Goal: Complete application form

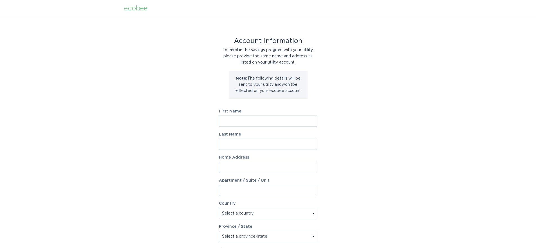
click at [235, 124] on input "First Name" at bounding box center [268, 121] width 99 height 11
type input "Laurel"
type input "Scherer"
type input "102 Garland Drive"
select select "US"
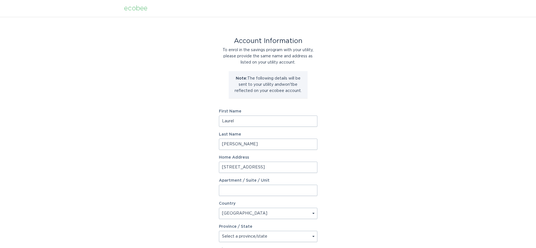
type input "Asheville"
type input "28804"
select select "NC"
click at [383, 130] on div "Account Information To enrol in the savings program with your utility, please p…" at bounding box center [268, 172] width 536 height 311
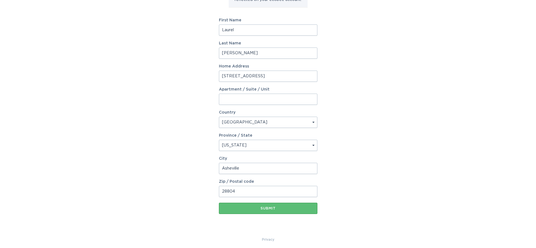
scroll to position [94, 0]
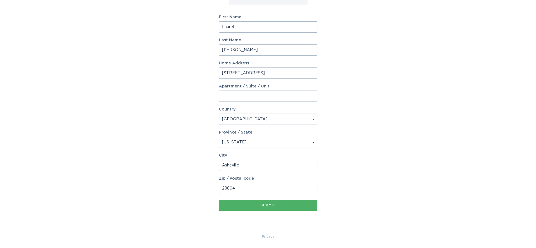
click at [275, 204] on div "Submit" at bounding box center [268, 205] width 93 height 3
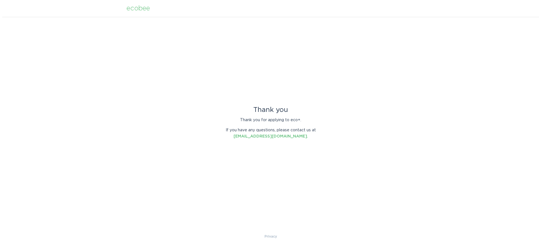
scroll to position [0, 0]
